Goal: Find specific page/section: Find specific page/section

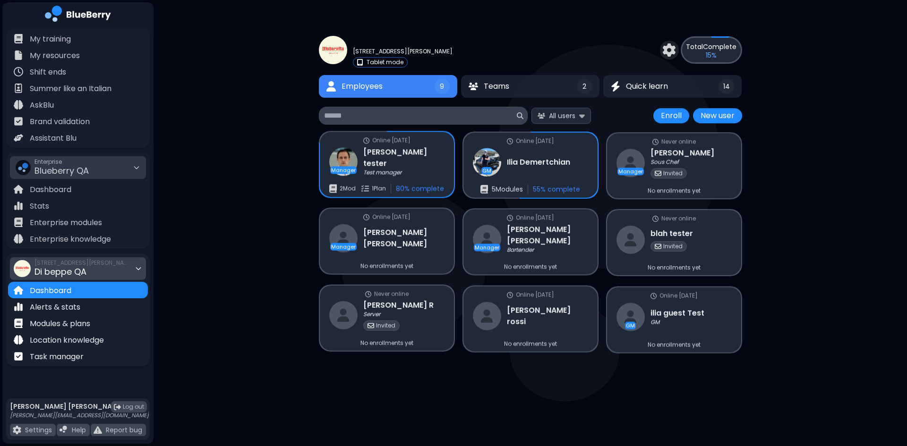
click at [65, 269] on span "Di beppe QA" at bounding box center [60, 272] width 52 height 12
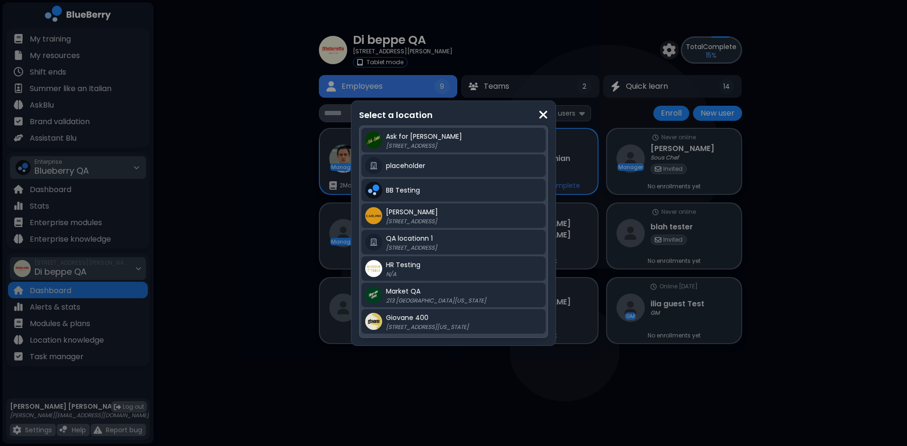
click at [104, 170] on div "Select a location Ask for [PERSON_NAME] [STREET_ADDRESS][PERSON_NAME] placehold…" at bounding box center [453, 223] width 907 height 446
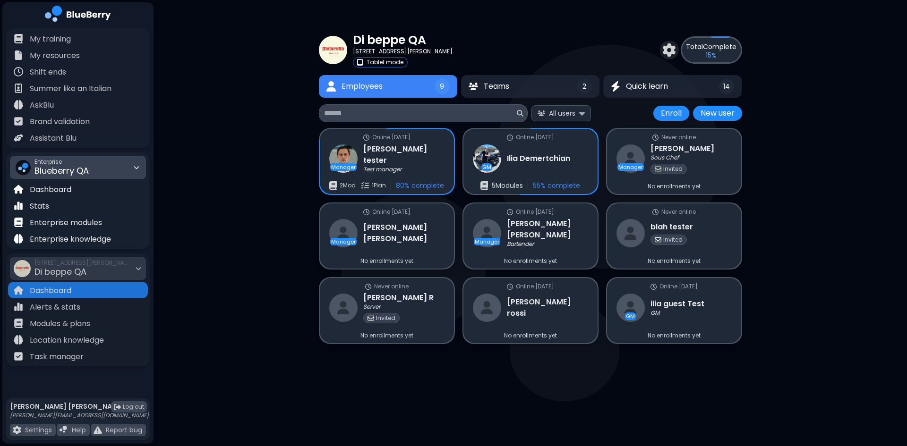
click at [74, 171] on span "Blueberry QA" at bounding box center [61, 171] width 54 height 12
click at [77, 203] on div "Kitchen Table" at bounding box center [77, 203] width 135 height 15
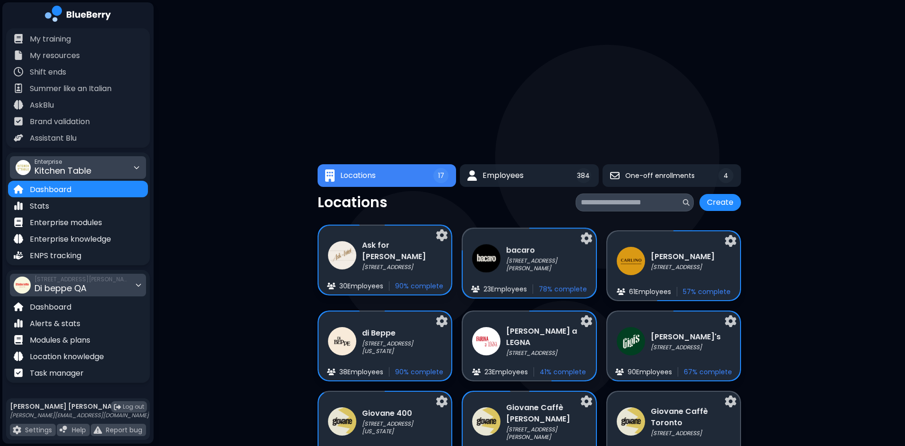
click at [84, 283] on span "Di beppe QA" at bounding box center [60, 289] width 52 height 12
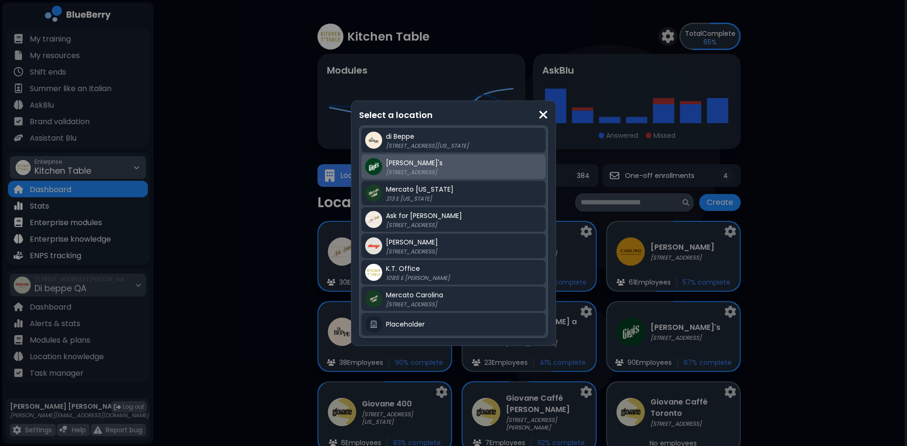
click at [427, 169] on p "[STREET_ADDRESS]" at bounding box center [445, 173] width 118 height 8
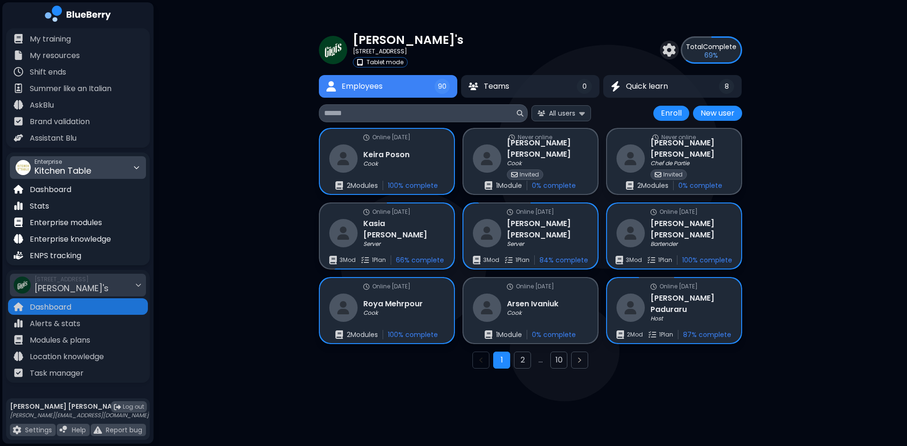
click at [415, 114] on input at bounding box center [419, 113] width 191 height 11
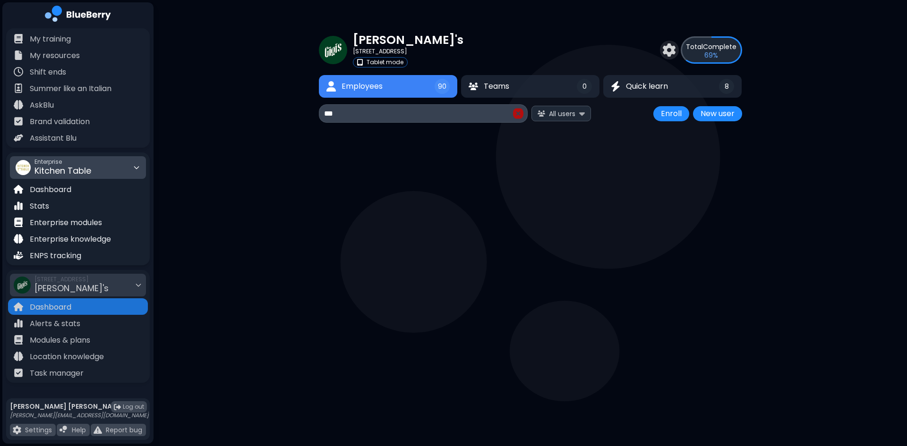
type input "****"
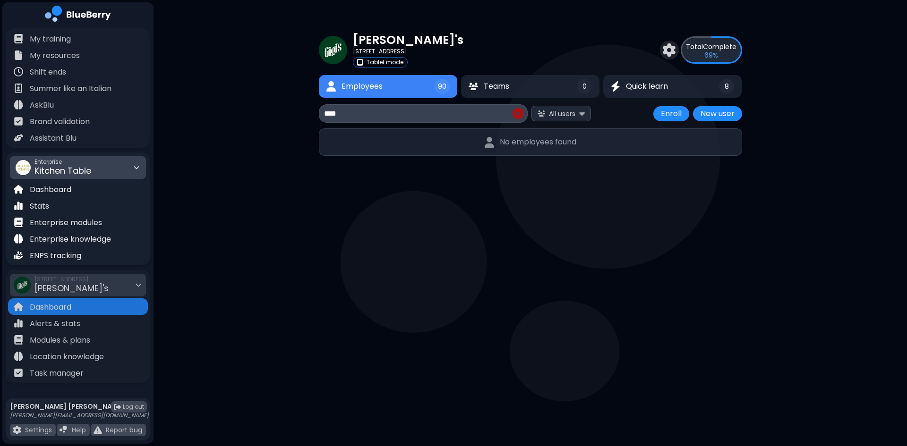
drag, startPoint x: 415, startPoint y: 115, endPoint x: 298, endPoint y: 117, distance: 117.2
click at [305, 120] on div "[PERSON_NAME]'s 2968 Christmas Way Tablet mode Total Complete 69 % Employees 90…" at bounding box center [531, 93] width 754 height 186
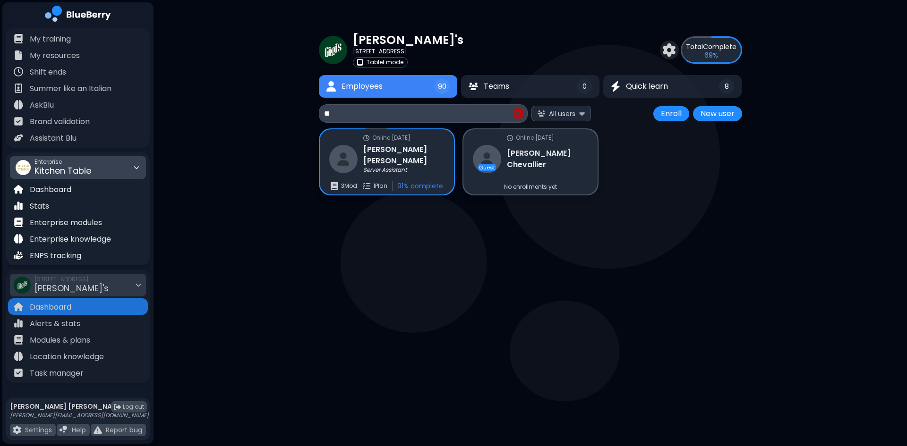
type input "*"
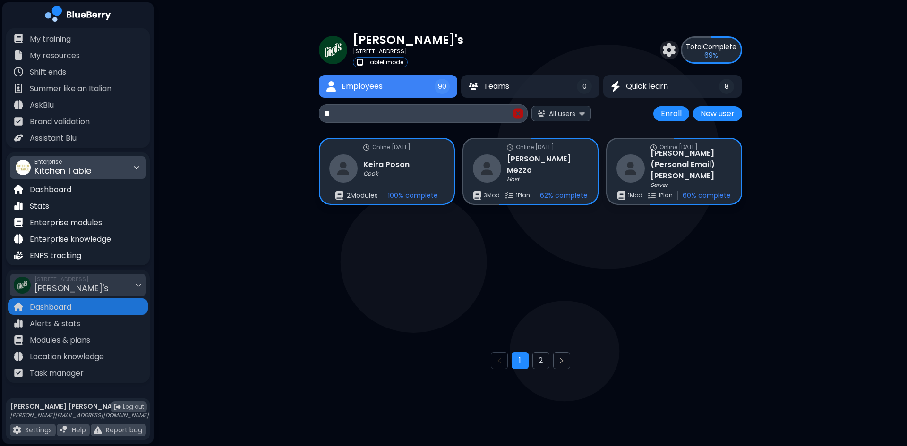
type input "*"
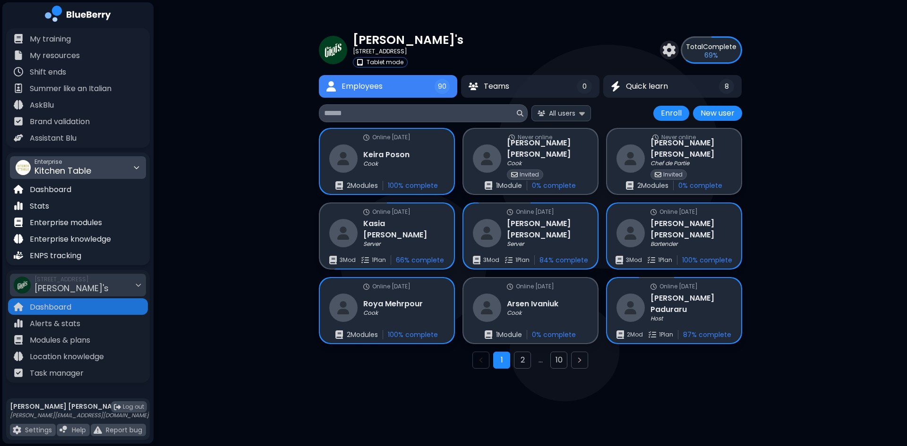
click at [215, 125] on div "Gigi's 2968 Christmas Way Tablet mode Total Complete 69 % Employees 90 Teams 0 …" at bounding box center [531, 203] width 754 height 407
